Goal: Find contact information: Obtain details needed to contact an individual or organization

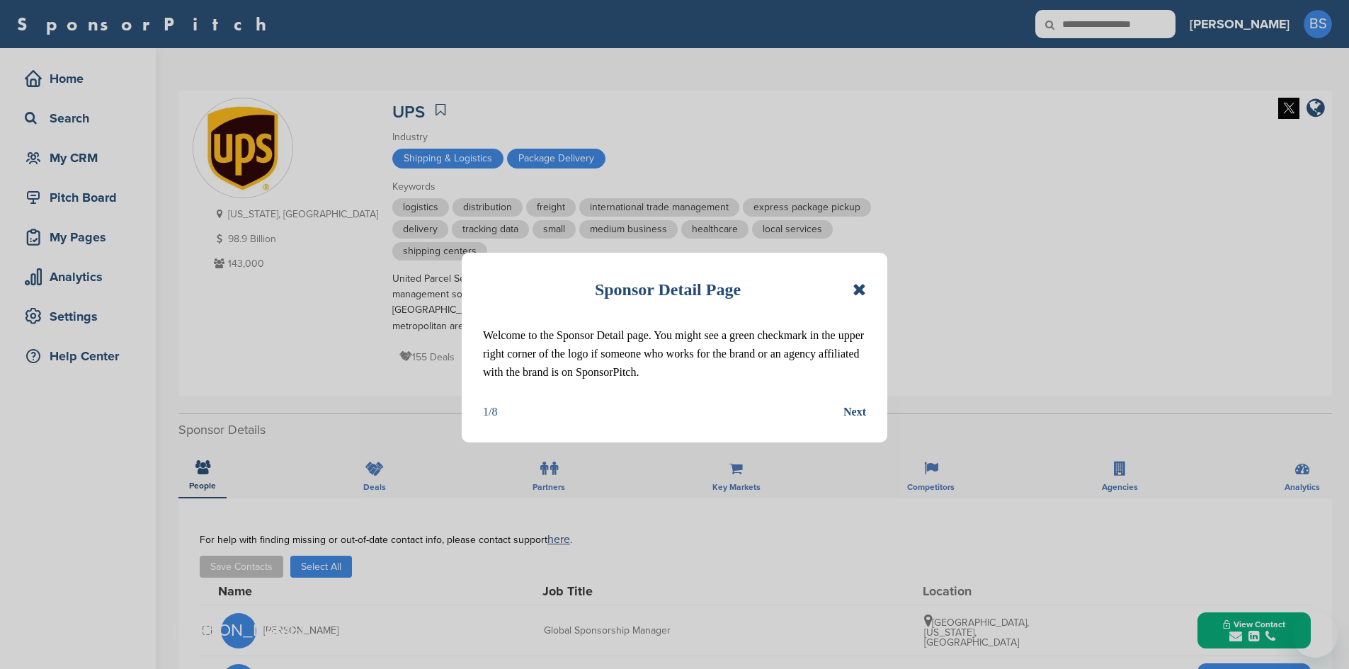
scroll to position [496, 0]
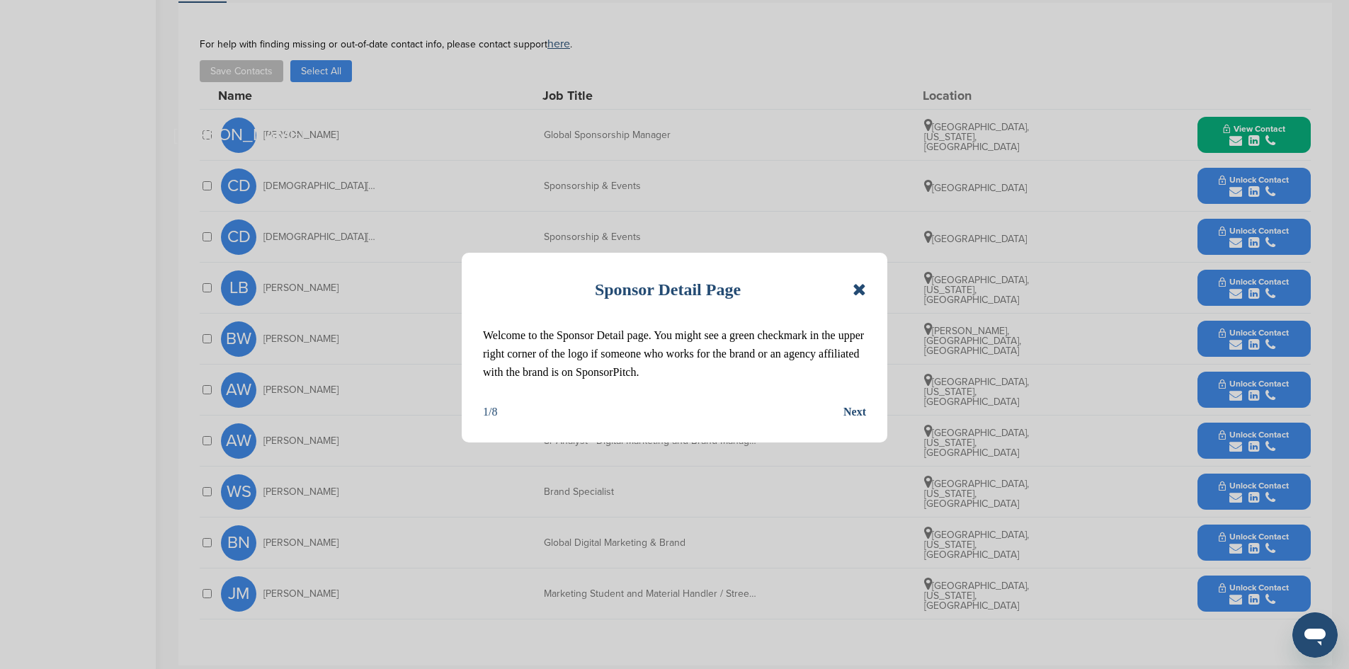
click at [845, 413] on div "Next" at bounding box center [854, 412] width 23 height 18
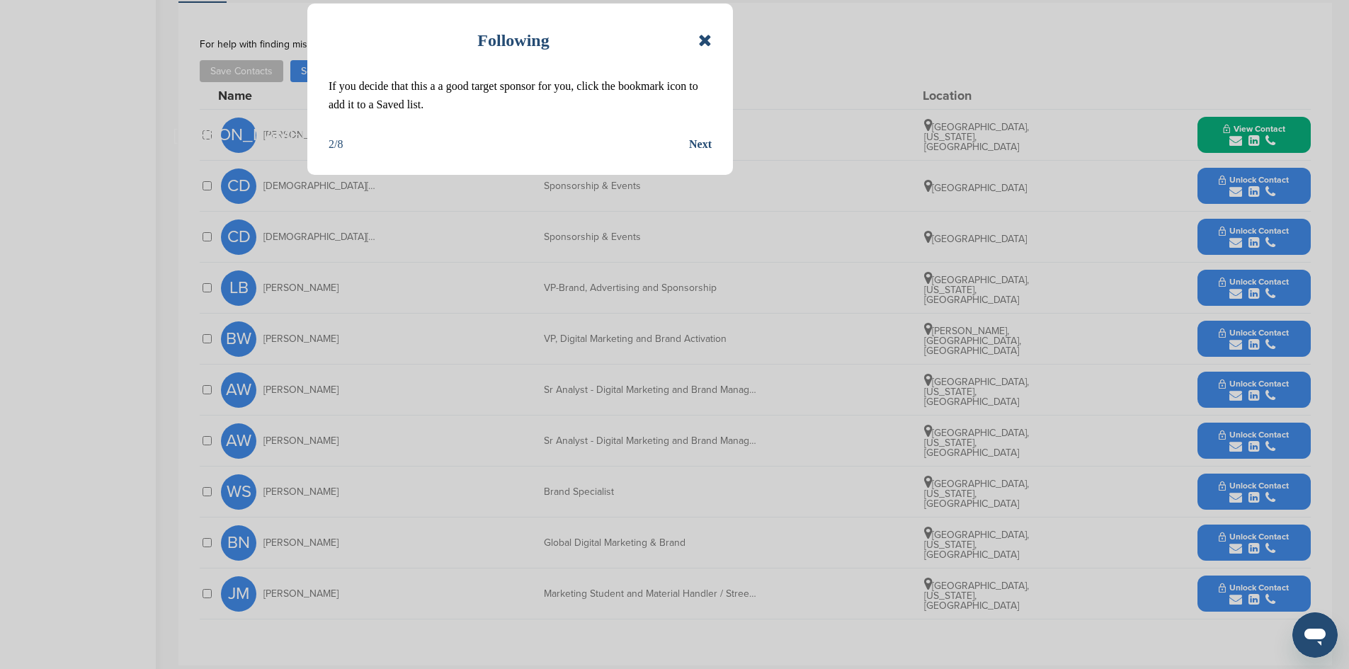
click at [709, 150] on div "Next" at bounding box center [700, 144] width 23 height 18
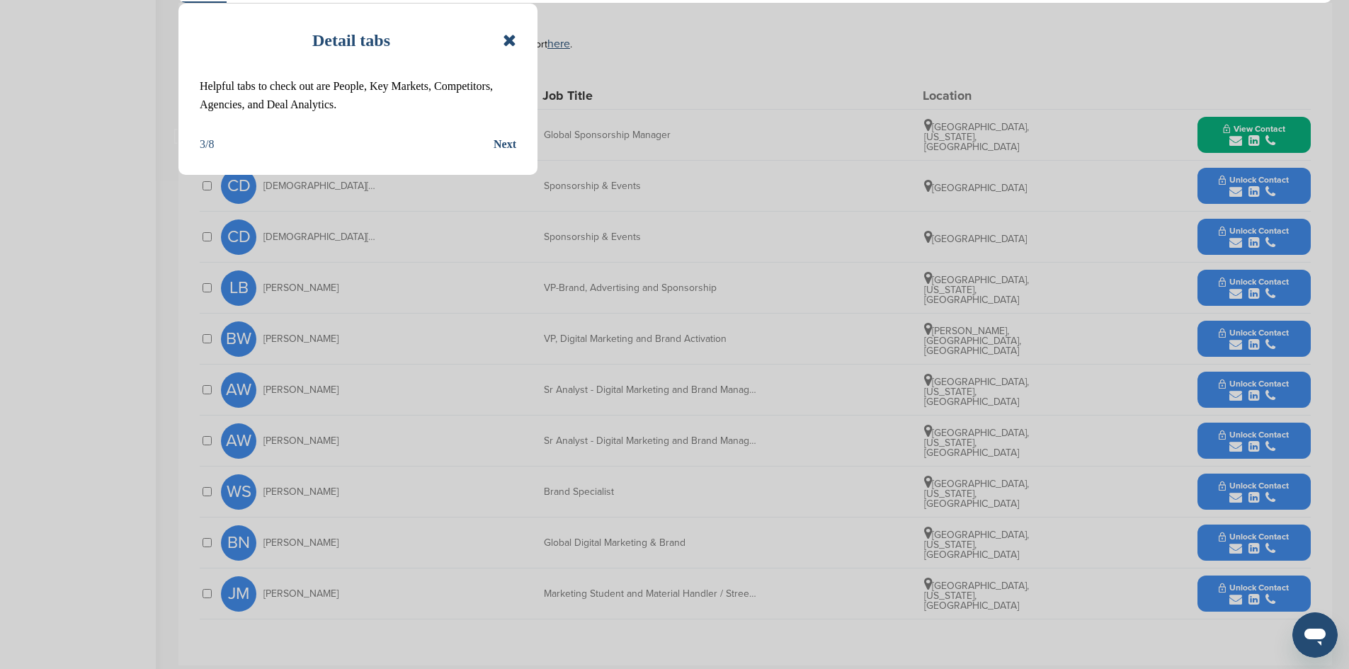
click at [517, 34] on div "Detail tabs Helpful tabs to check out are People, Key Markets, Competitors, Age…" at bounding box center [357, 89] width 359 height 171
click at [511, 38] on icon at bounding box center [509, 40] width 13 height 17
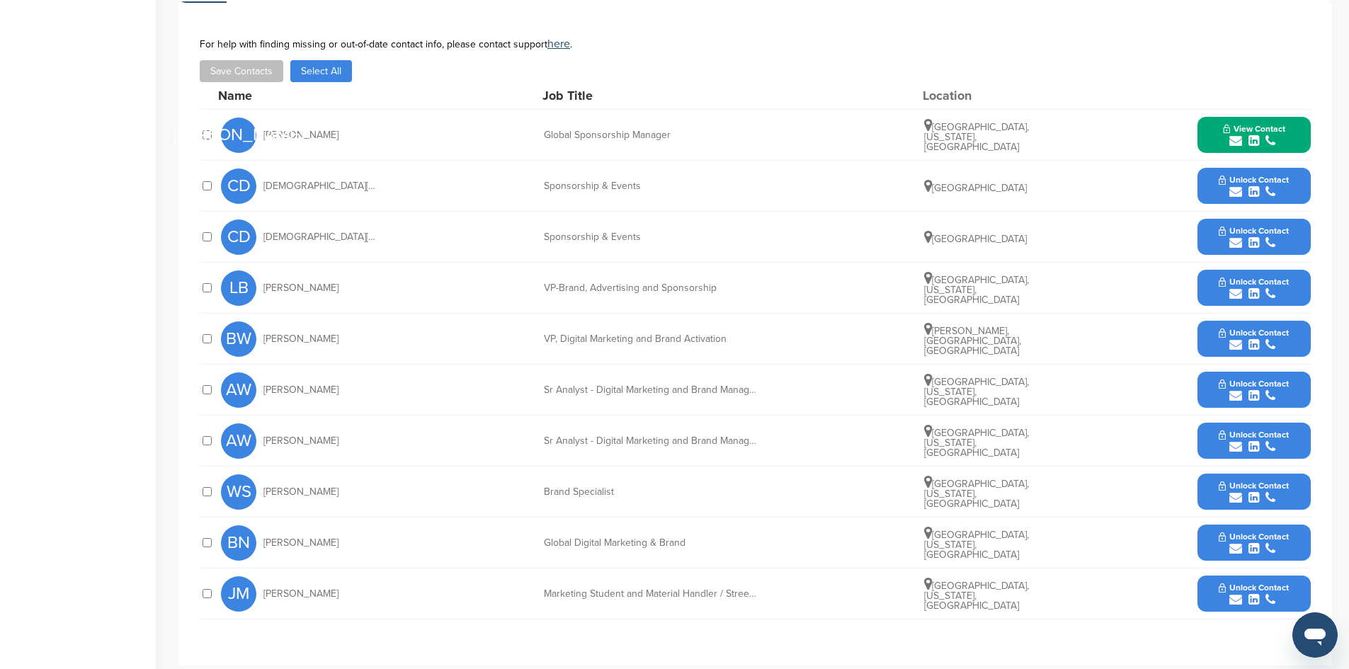
click at [599, 130] on div "Global Sponsorship Manager" at bounding box center [650, 135] width 212 height 10
click at [1214, 117] on button "View Contact" at bounding box center [1254, 135] width 96 height 42
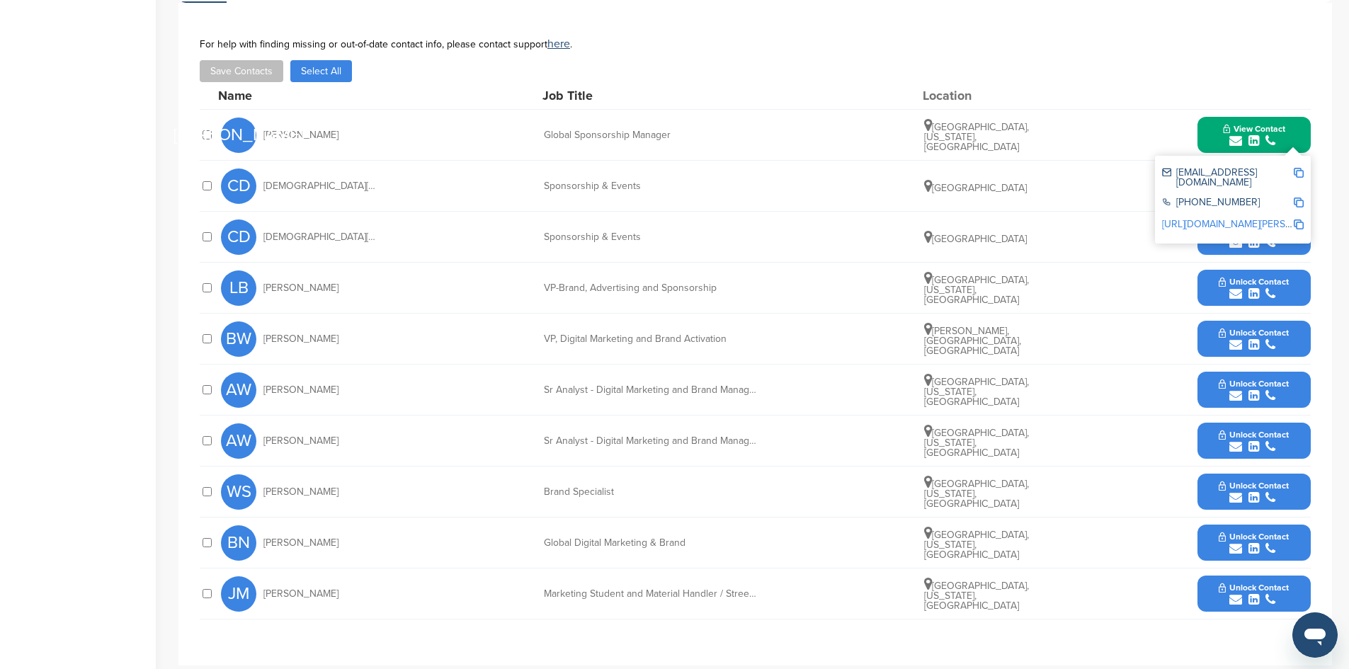
click at [1295, 198] on img at bounding box center [1299, 203] width 10 height 10
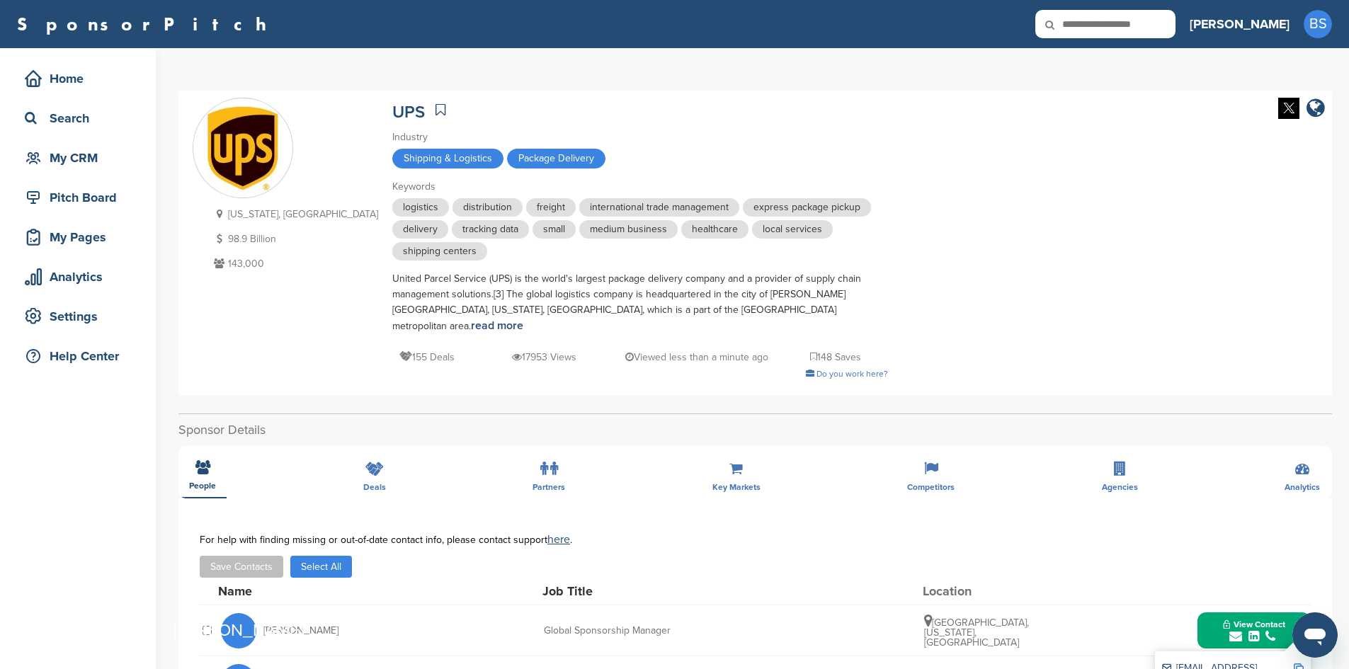
click at [1175, 25] on input "text" at bounding box center [1105, 24] width 140 height 28
type input "***"
